Goal: Navigation & Orientation: Find specific page/section

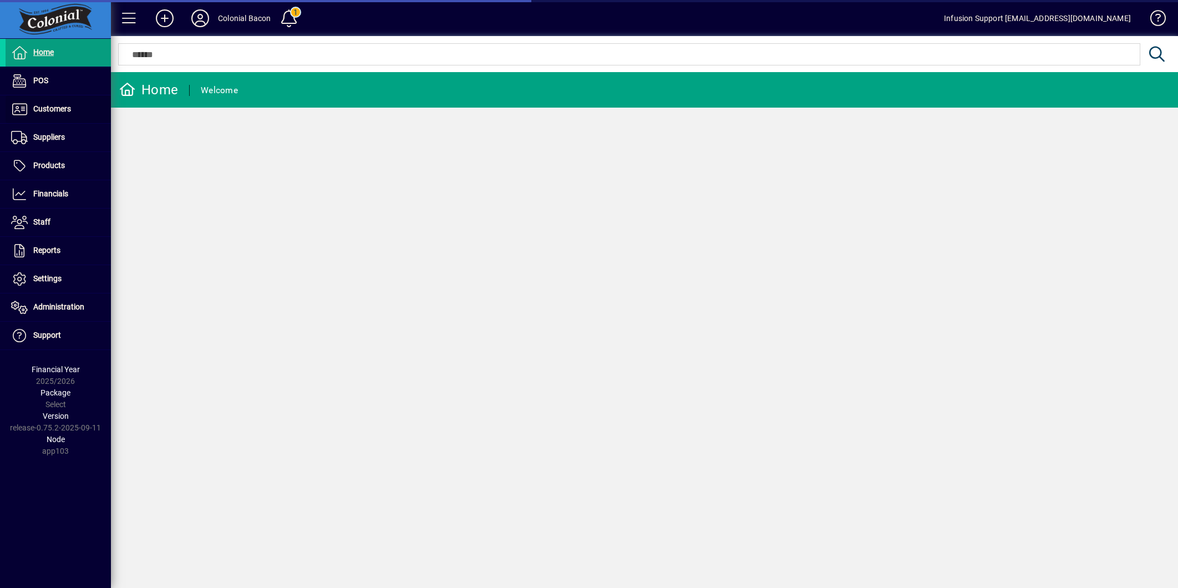
click at [48, 108] on span "Customers" at bounding box center [52, 108] width 38 height 9
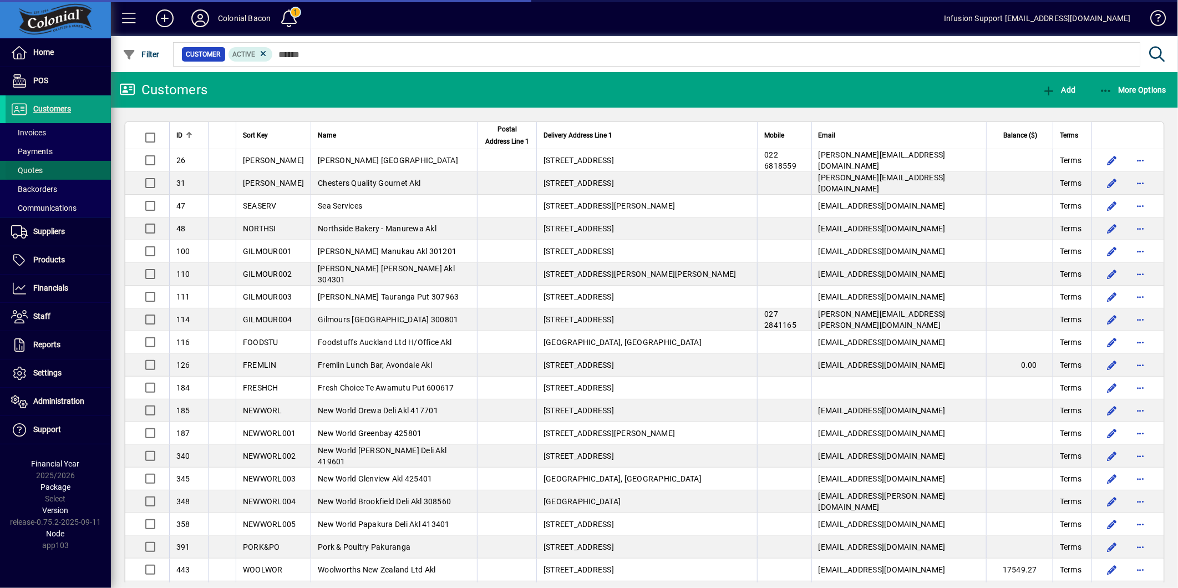
click at [43, 165] on span at bounding box center [58, 170] width 105 height 27
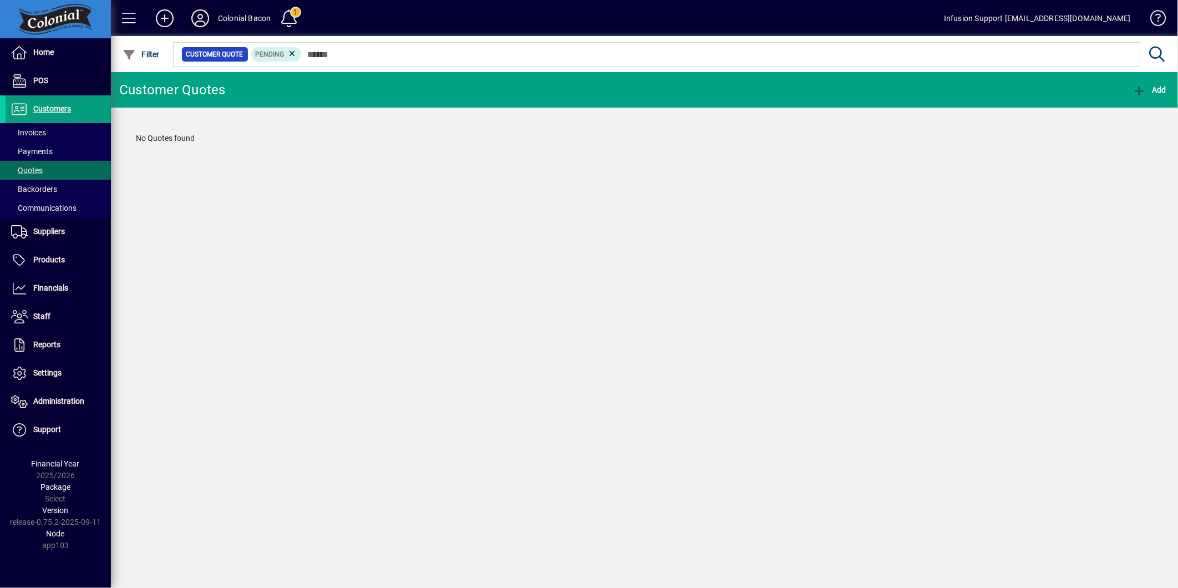
click at [204, 19] on icon at bounding box center [200, 18] width 22 height 18
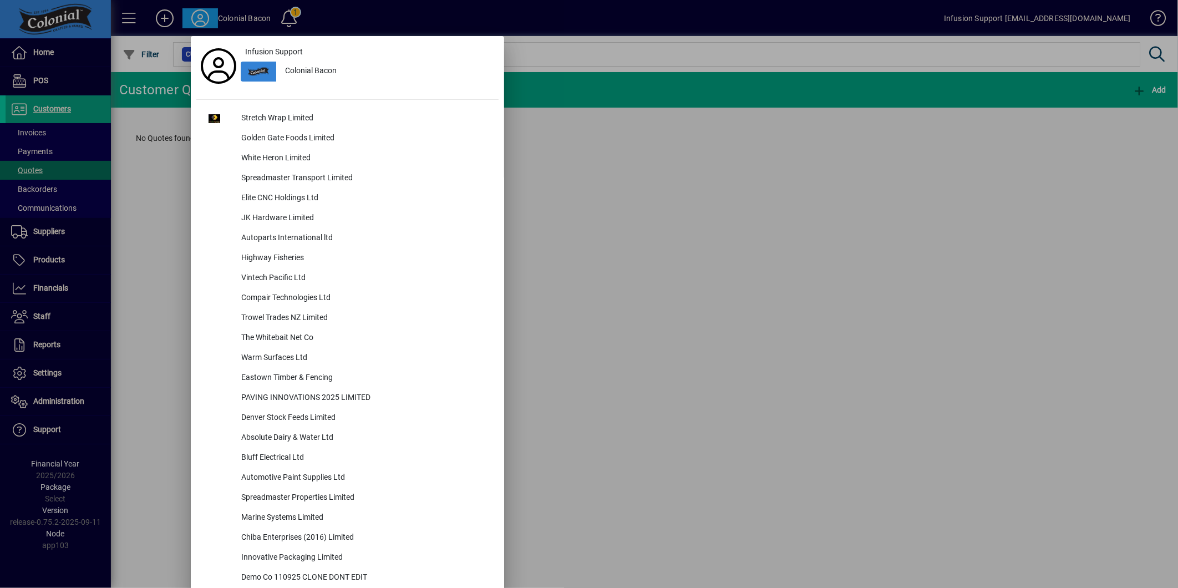
scroll to position [3255, 0]
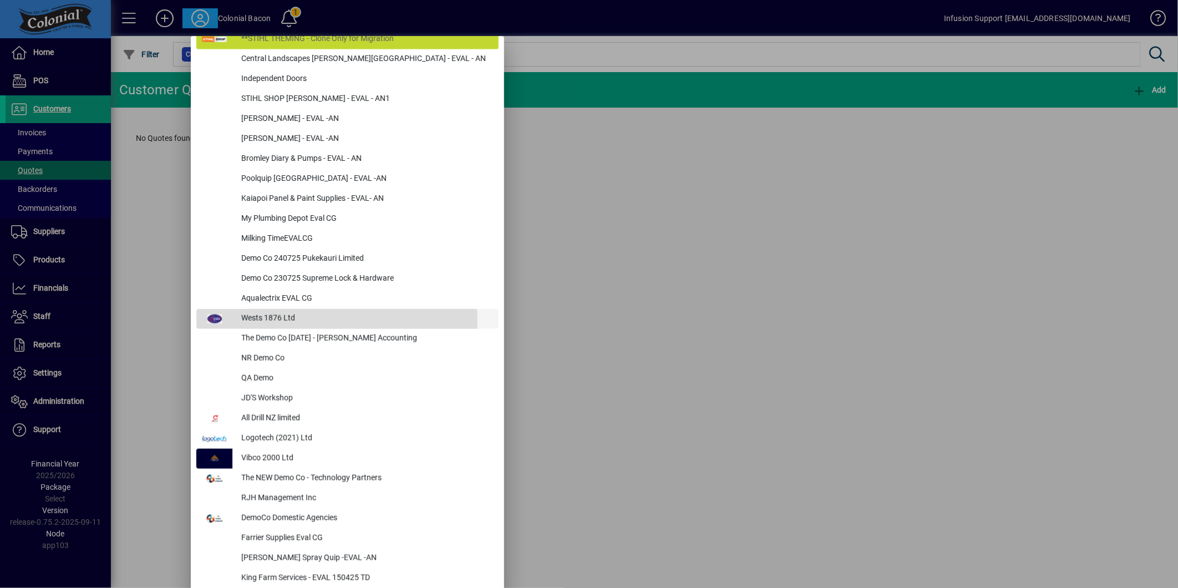
click at [290, 320] on div "Wests 1876 Ltd" at bounding box center [365, 319] width 266 height 20
